Goal: Navigation & Orientation: Find specific page/section

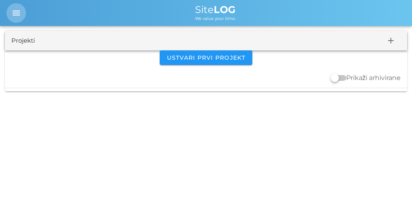
click at [14, 11] on icon "menu" at bounding box center [16, 13] width 10 height 10
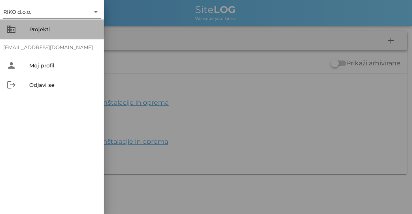
click at [32, 29] on div "Projekti" at bounding box center [63, 29] width 68 height 7
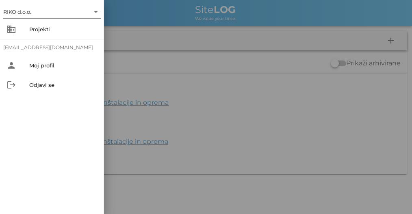
click at [199, 60] on div at bounding box center [206, 107] width 412 height 214
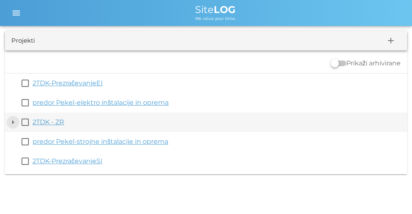
click at [11, 123] on button "arrow_drop_down" at bounding box center [13, 122] width 10 height 10
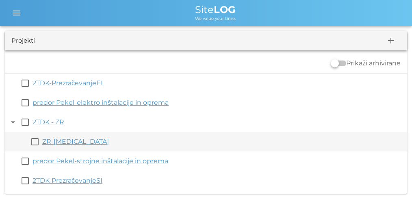
click at [52, 144] on link "ZR-[MEDICAL_DATA]" at bounding box center [75, 142] width 67 height 8
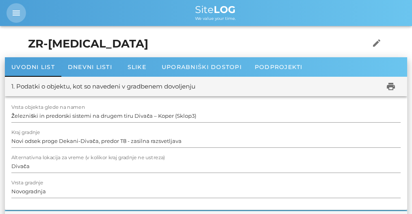
click at [10, 13] on span "menu" at bounding box center [17, 13] width 20 height 10
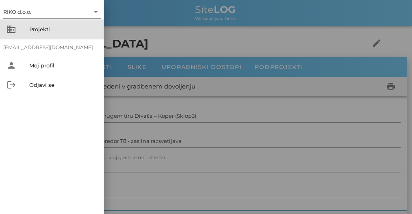
click at [42, 29] on div "Projekti" at bounding box center [63, 29] width 68 height 7
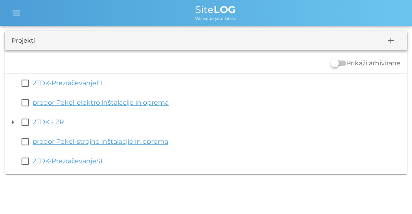
click at [217, 4] on b "LOG" at bounding box center [225, 10] width 22 height 12
click at [213, 11] on span "Site LOG" at bounding box center [215, 10] width 41 height 12
click at [10, 10] on span "menu" at bounding box center [17, 13] width 20 height 10
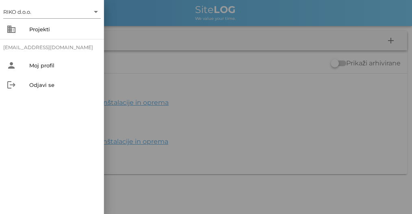
click at [183, 53] on div at bounding box center [206, 107] width 412 height 214
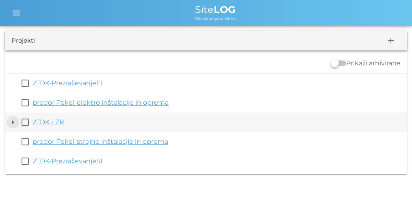
click at [15, 122] on button "arrow_drop_down" at bounding box center [13, 122] width 10 height 10
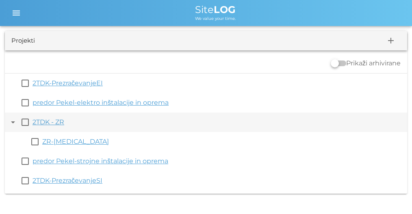
click at [54, 124] on link "2TDK - ZR" at bounding box center [49, 122] width 32 height 8
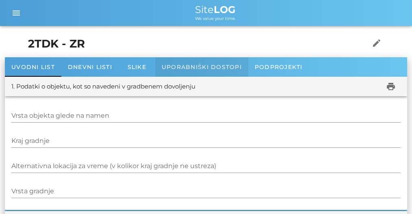
click at [230, 66] on span "Uporabniški dostopi" at bounding box center [202, 66] width 80 height 7
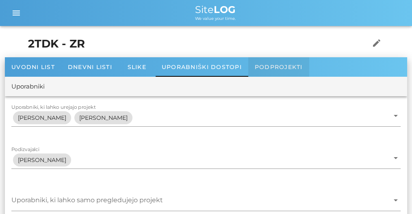
click at [265, 61] on div "Podprojekti" at bounding box center [278, 67] width 61 height 20
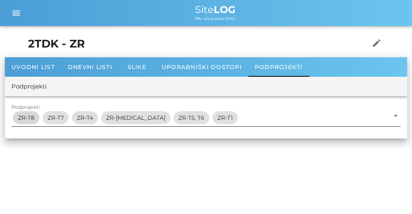
click at [28, 116] on span "ZR-T8" at bounding box center [26, 117] width 17 height 13
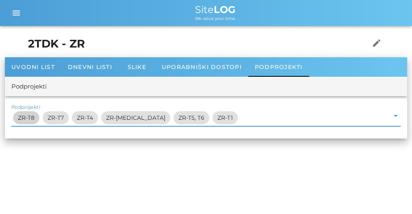
click at [29, 116] on span "ZR-T8" at bounding box center [26, 117] width 17 height 13
click at [28, 75] on div "Uvodni list" at bounding box center [33, 67] width 57 height 20
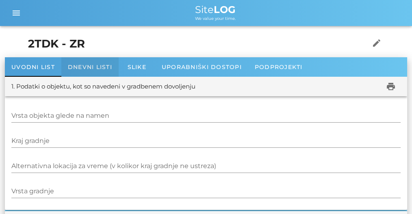
click at [88, 59] on div "Dnevni listi" at bounding box center [89, 67] width 57 height 20
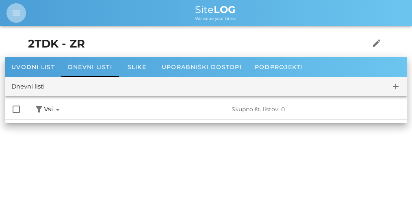
click at [20, 16] on icon "menu" at bounding box center [16, 13] width 10 height 10
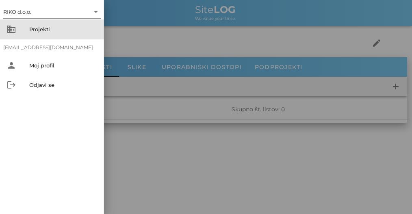
click at [32, 28] on div "Projekti" at bounding box center [63, 29] width 68 height 7
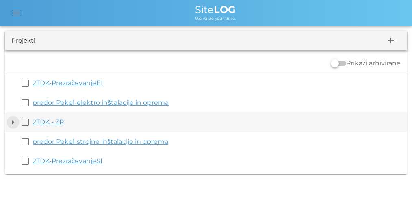
click at [15, 122] on button "arrow_drop_down" at bounding box center [13, 122] width 10 height 10
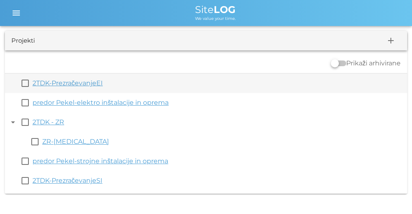
click at [92, 80] on link "2TDK-PrezračevanjeEI" at bounding box center [68, 83] width 70 height 8
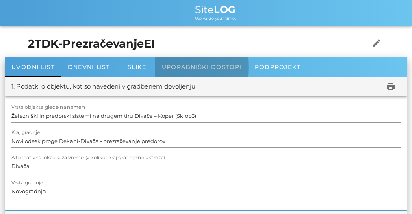
click at [236, 66] on span "Uporabniški dostopi" at bounding box center [202, 66] width 80 height 7
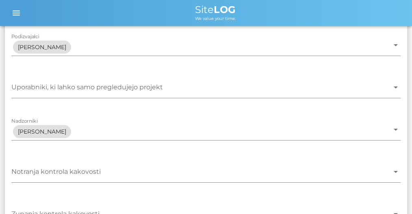
scroll to position [140, 0]
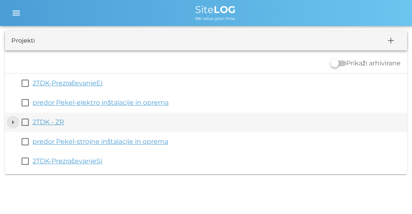
click at [14, 122] on button "arrow_drop_down" at bounding box center [13, 122] width 10 height 10
